Goal: Find specific page/section: Find specific page/section

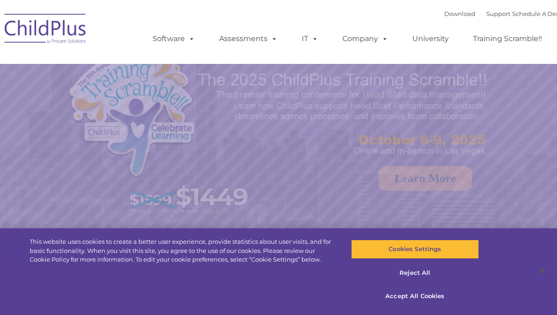
select select "MEDIUM"
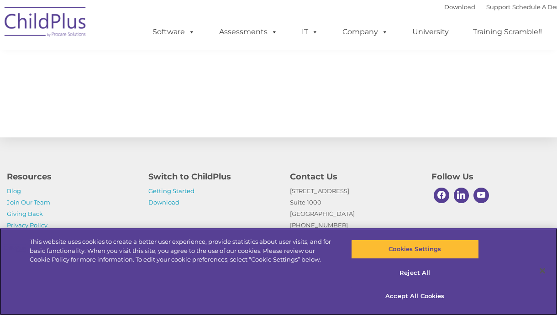
scroll to position [1062, 0]
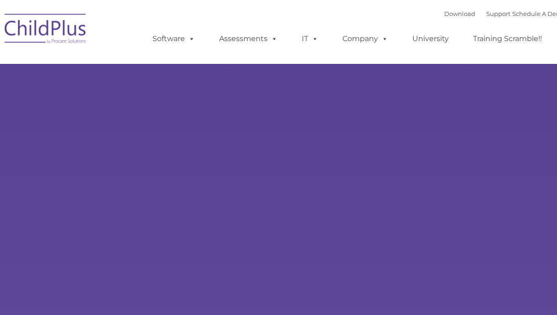
type input ""
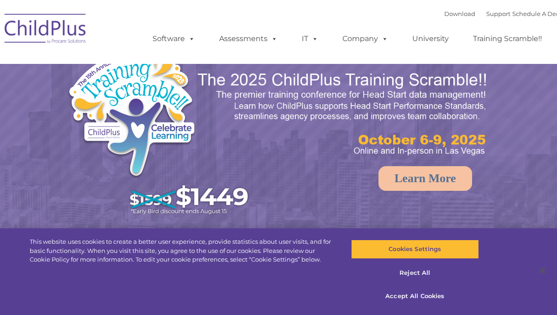
select select "MEDIUM"
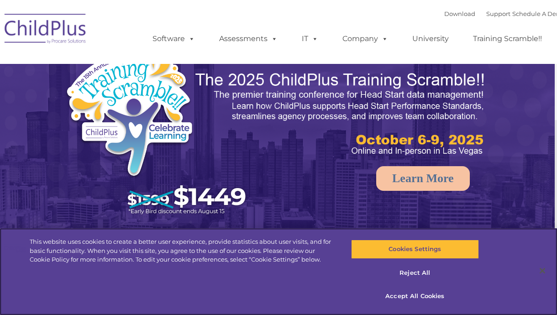
scroll to position [0, 3]
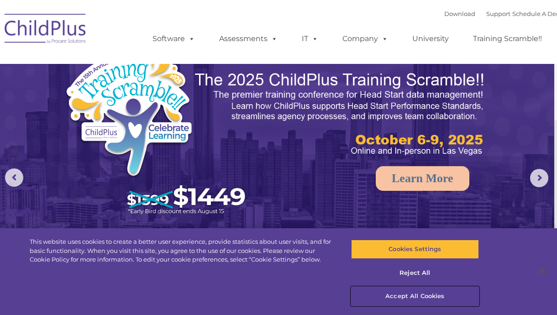
click at [415, 292] on button "Accept All Cookies" at bounding box center [415, 296] width 128 height 19
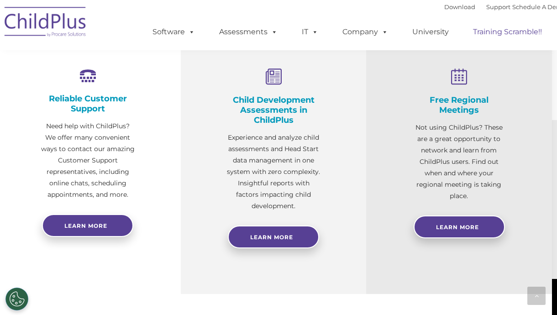
scroll to position [342, 9]
